Goal: Find contact information: Find contact information

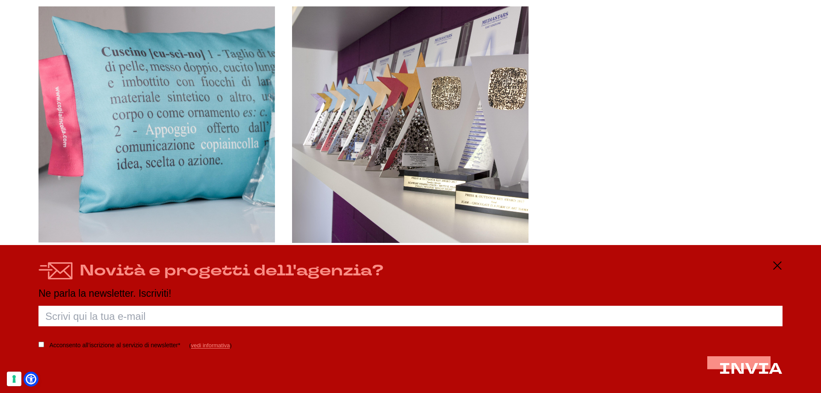
scroll to position [855, 0]
click at [777, 268] on icon at bounding box center [777, 265] width 10 height 10
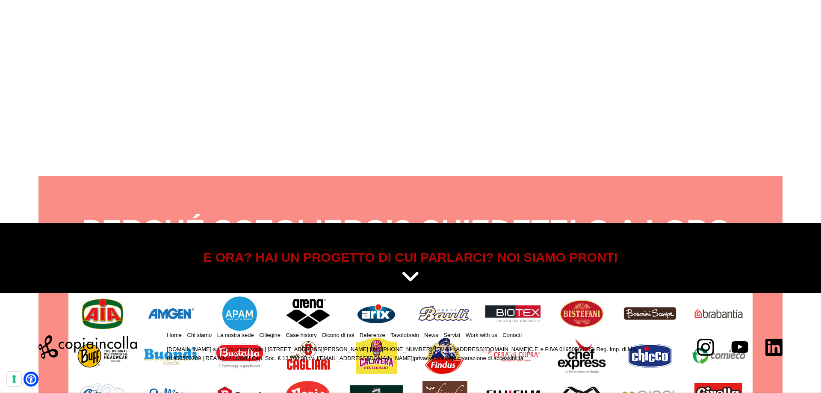
scroll to position [3893, 0]
click at [409, 272] on icon at bounding box center [410, 276] width 19 height 21
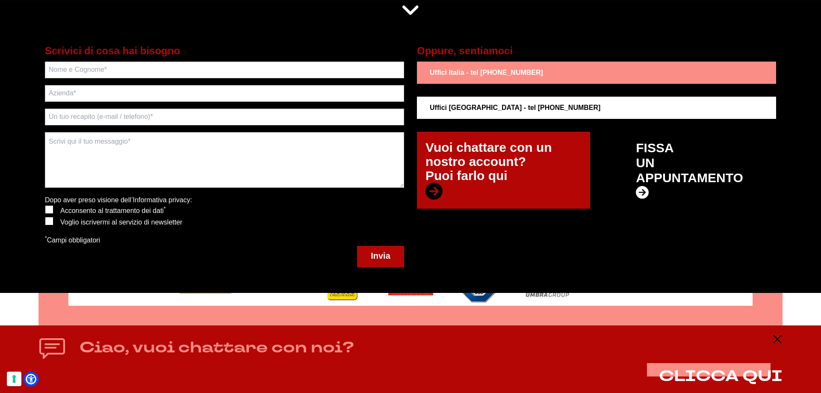
scroll to position [4159, 0]
click at [775, 336] on icon at bounding box center [777, 339] width 10 height 10
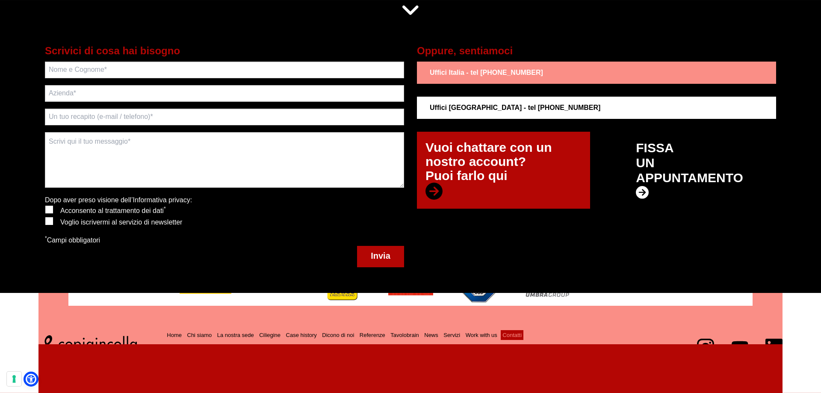
click at [522, 333] on link "Contatti" at bounding box center [511, 335] width 19 height 6
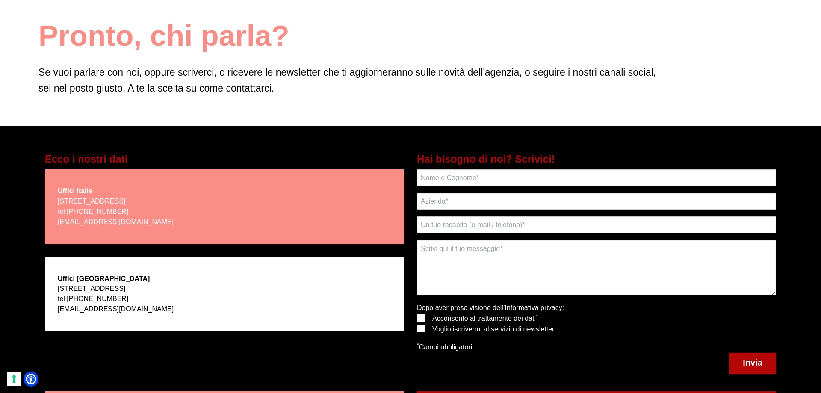
scroll to position [85, 0]
